Goal: Check status: Check status

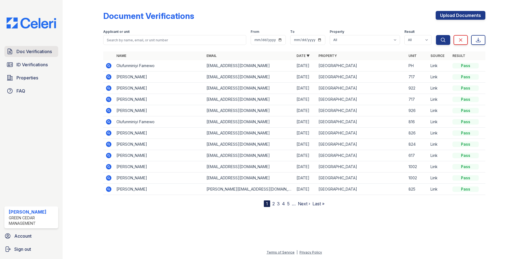
click at [20, 50] on span "Doc Verifications" at bounding box center [33, 51] width 35 height 7
click at [29, 65] on span "ID Verifications" at bounding box center [31, 64] width 31 height 7
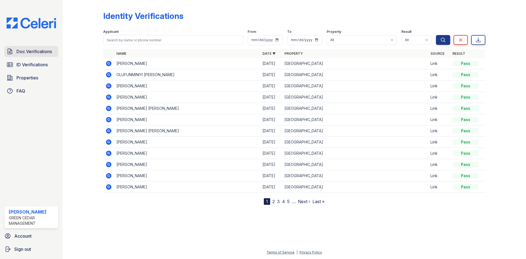
click at [19, 50] on span "Doc Verifications" at bounding box center [33, 51] width 35 height 7
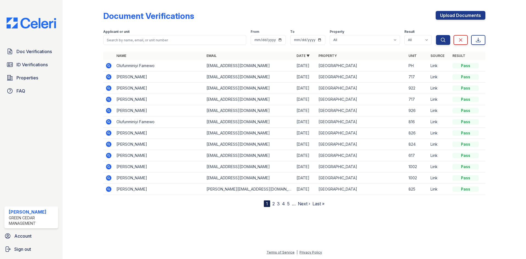
click at [110, 78] on icon at bounding box center [108, 76] width 5 height 5
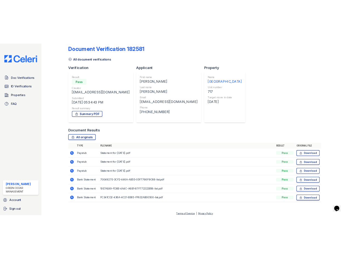
scroll to position [12, 0]
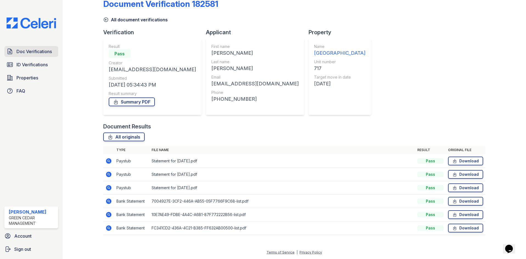
click at [30, 55] on link "Doc Verifications" at bounding box center [31, 51] width 54 height 11
